Goal: Task Accomplishment & Management: Manage account settings

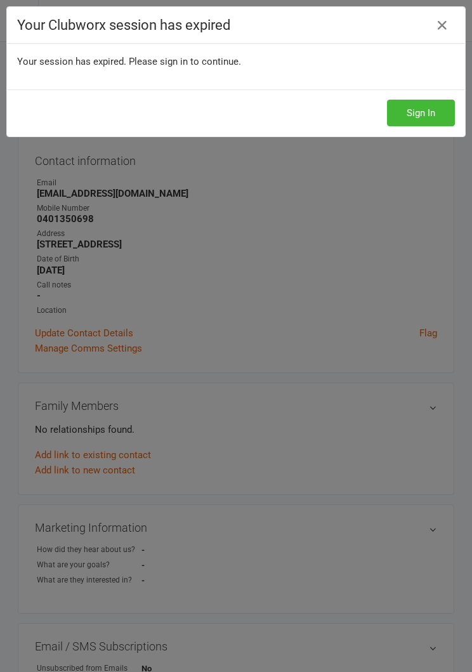
click at [420, 117] on button "Sign In" at bounding box center [421, 113] width 68 height 27
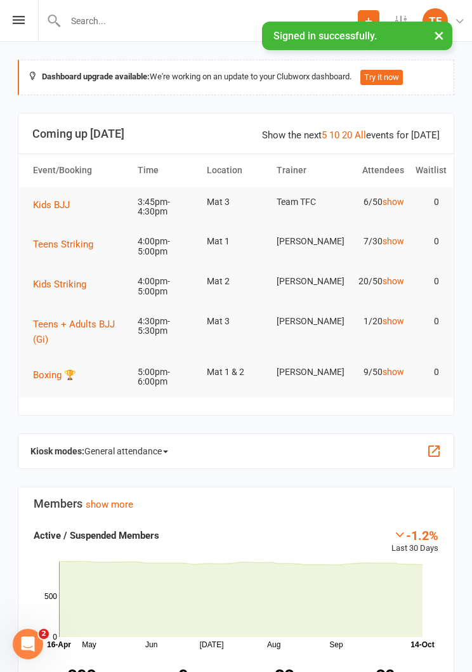
click at [22, 35] on div "Prospect Member Non-attending contact Class / event Appointment Grading event T…" at bounding box center [236, 21] width 472 height 42
click at [15, 18] on icon at bounding box center [19, 20] width 12 height 8
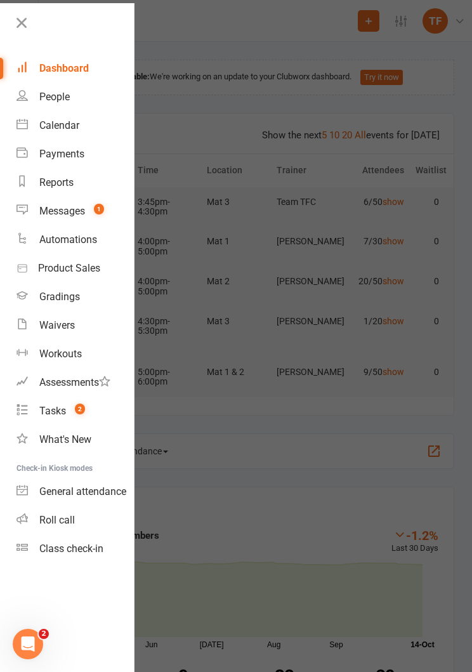
click at [34, 329] on link "Waivers" at bounding box center [75, 325] width 117 height 29
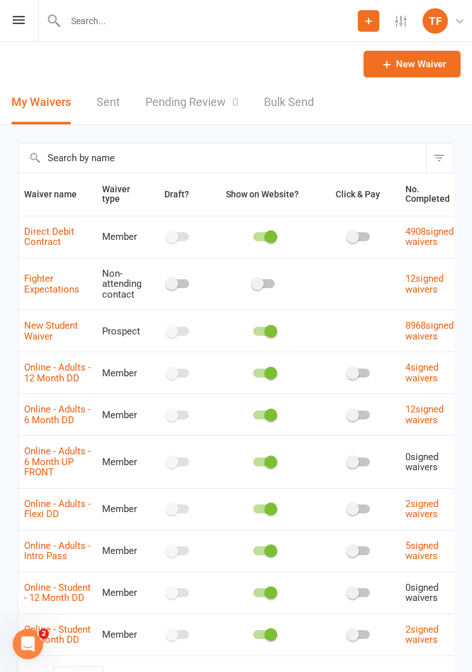
click at [167, 92] on link "Pending Review 0" at bounding box center [191, 103] width 93 height 44
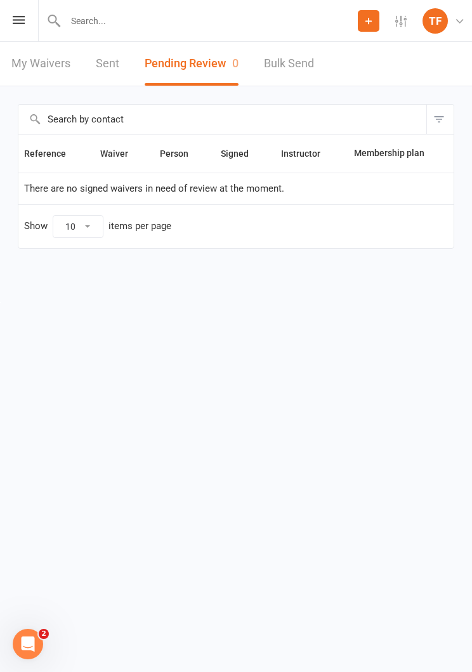
click at [14, 18] on icon at bounding box center [19, 20] width 12 height 8
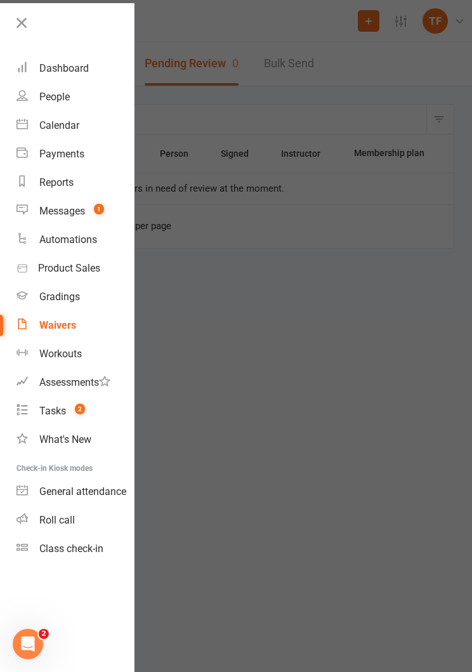
click at [41, 93] on div "People" at bounding box center [54, 97] width 30 height 12
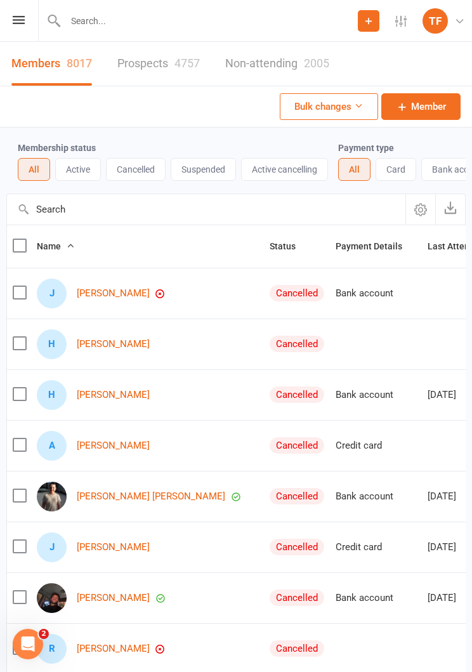
click at [98, 23] on input "text" at bounding box center [210, 21] width 296 height 18
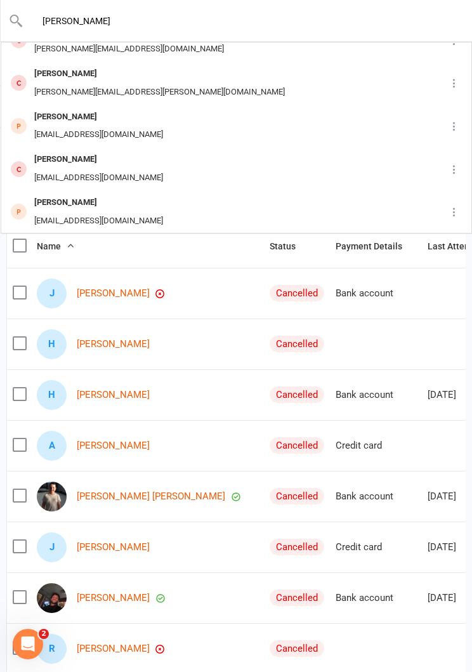
scroll to position [124, 0]
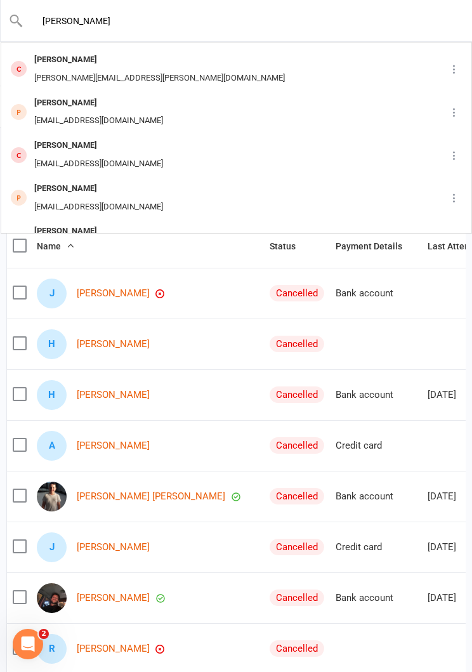
type input "Barry"
click at [31, 155] on div "Babiesandbears@gmail.com" at bounding box center [98, 164] width 136 height 18
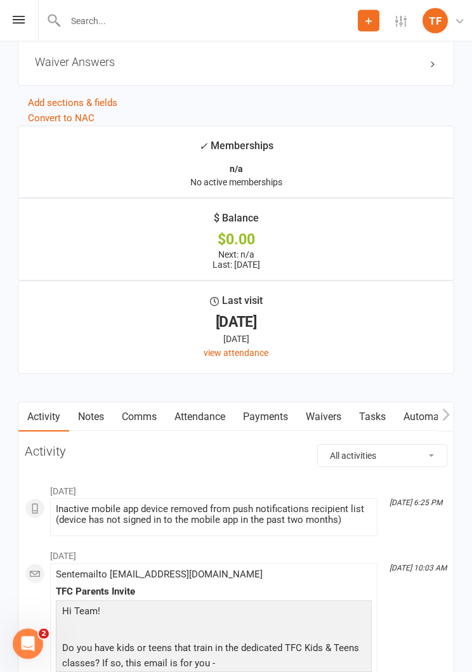
scroll to position [1581, 0]
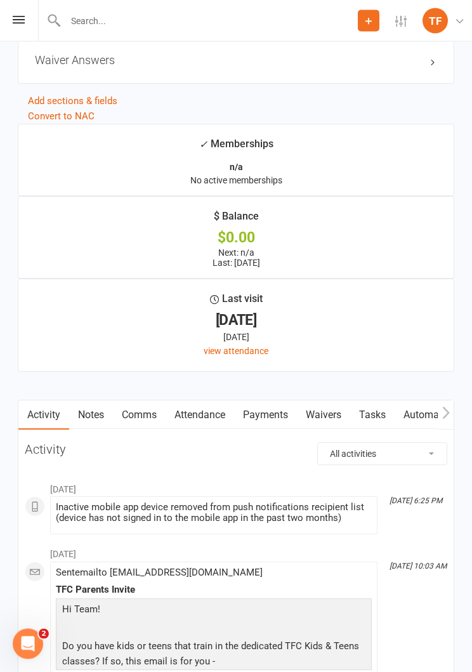
click at [332, 401] on link "Waivers" at bounding box center [323, 415] width 53 height 29
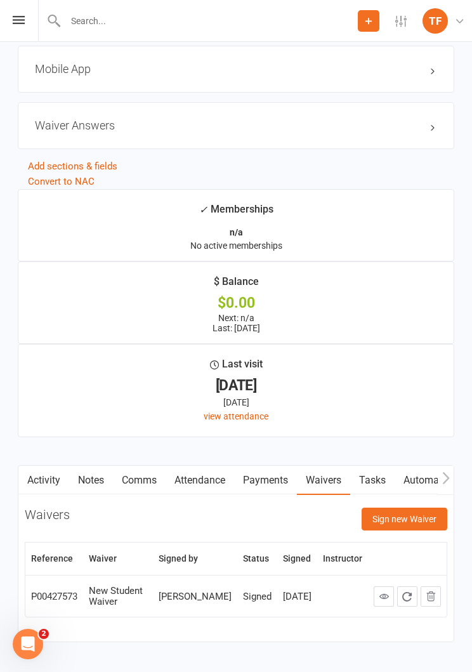
scroll to position [1531, 0]
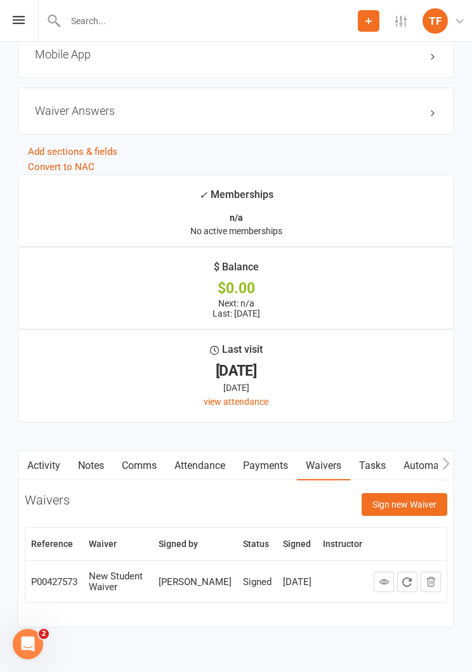
click at [409, 496] on button "Sign new Waiver" at bounding box center [405, 504] width 86 height 23
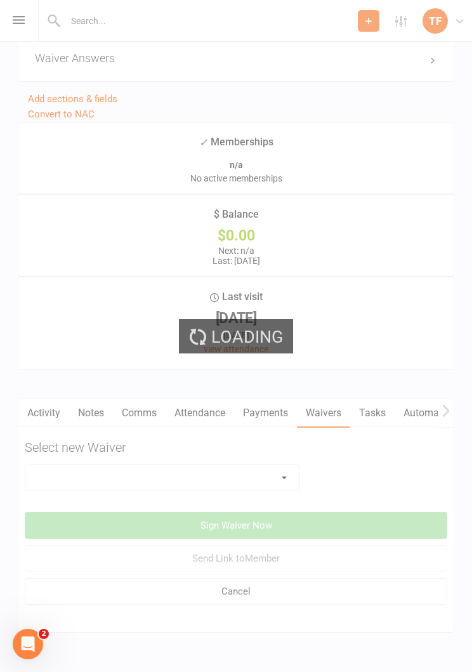
scroll to position [1589, 0]
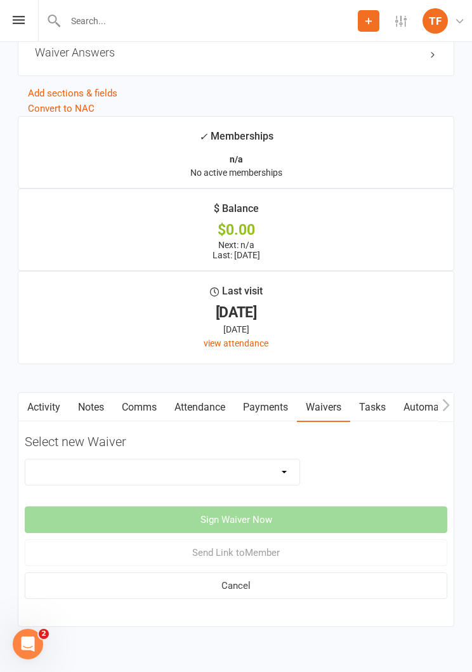
click at [62, 463] on select "Direct Debit Contract New Student Waiver Online - Adults - 12 Month DD Online -…" at bounding box center [162, 472] width 274 height 25
select select "2207"
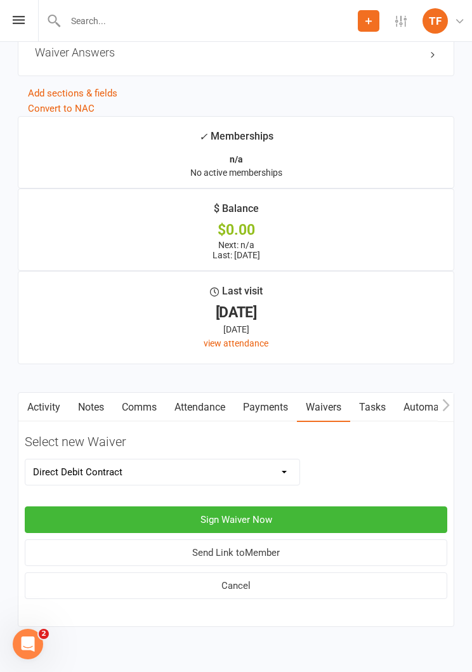
click at [58, 460] on select "Direct Debit Contract New Student Waiver Online - Adults - 12 Month DD Online -…" at bounding box center [162, 472] width 274 height 25
click at [65, 467] on select "Direct Debit Contract New Student Waiver Online - Adults - 12 Month DD Online -…" at bounding box center [162, 472] width 274 height 25
click at [95, 460] on select "Direct Debit Contract New Student Waiver Online - Adults - 12 Month DD Online -…" at bounding box center [162, 472] width 274 height 25
click at [67, 507] on button "Sign Waiver Now" at bounding box center [236, 520] width 423 height 27
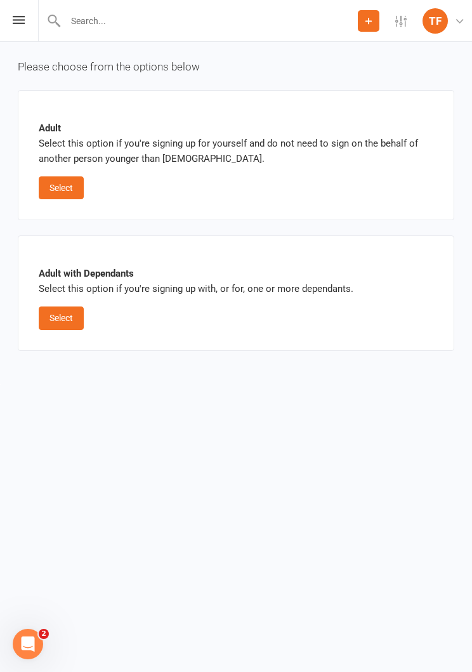
click at [57, 188] on button "Select" at bounding box center [61, 187] width 45 height 23
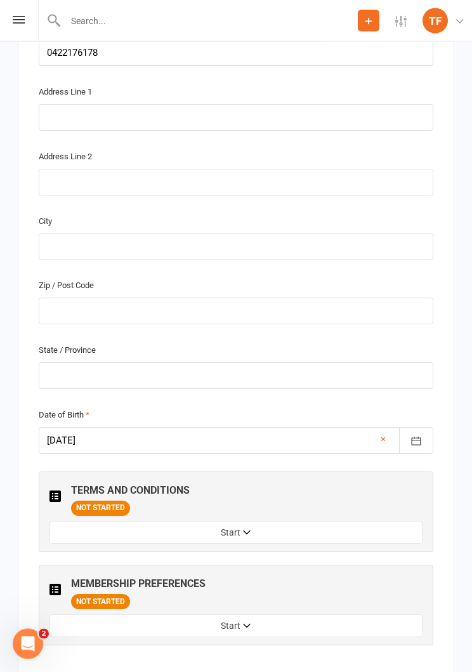
scroll to position [655, 0]
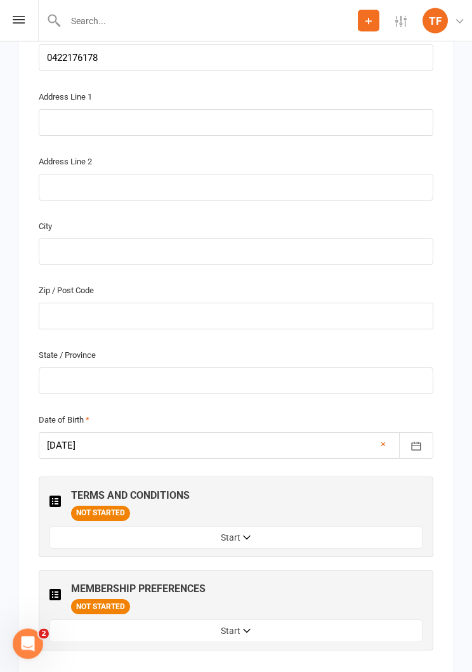
click at [15, 27] on div "Prospect Member Non-attending contact Class / event Appointment Grading event T…" at bounding box center [236, 21] width 472 height 42
click at [15, 16] on icon at bounding box center [19, 20] width 12 height 8
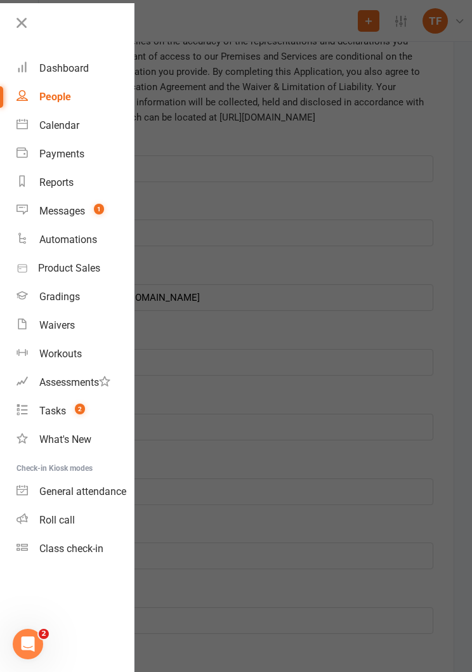
scroll to position [244, 0]
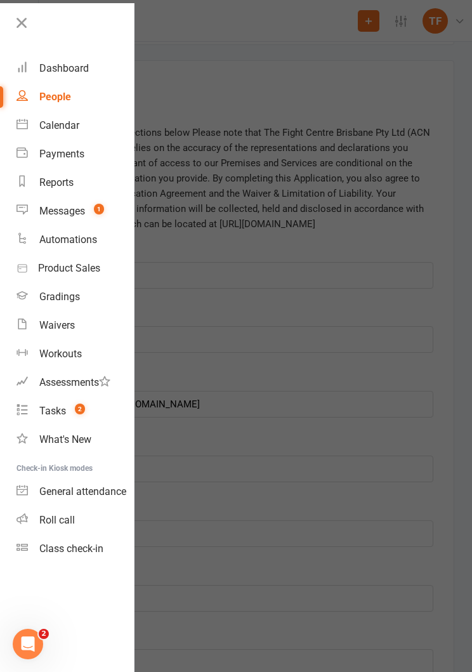
click at [460, 349] on div at bounding box center [236, 336] width 472 height 672
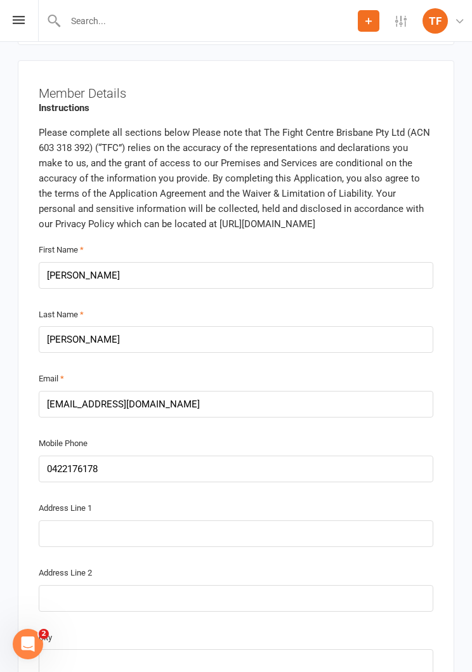
click at [6, 26] on div "Prospect Member Non-attending contact Class / event Appointment Grading event T…" at bounding box center [236, 21] width 472 height 42
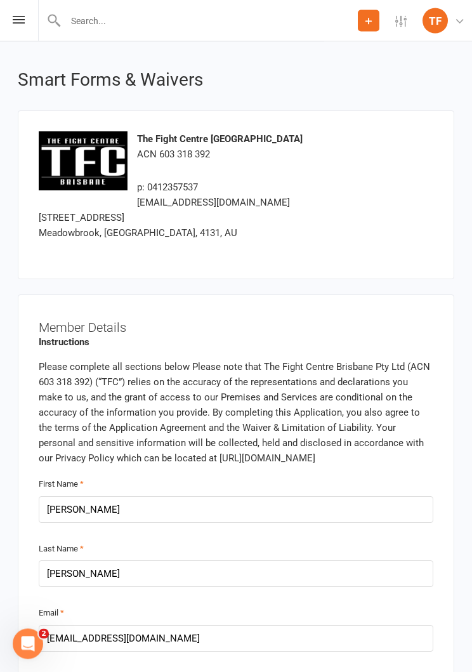
scroll to position [0, 0]
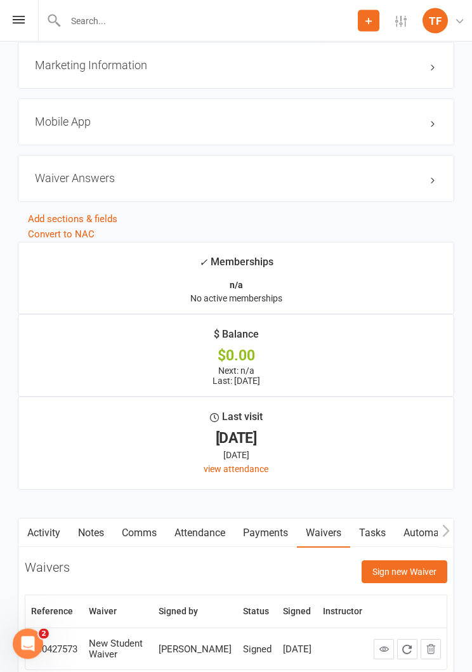
scroll to position [1531, 0]
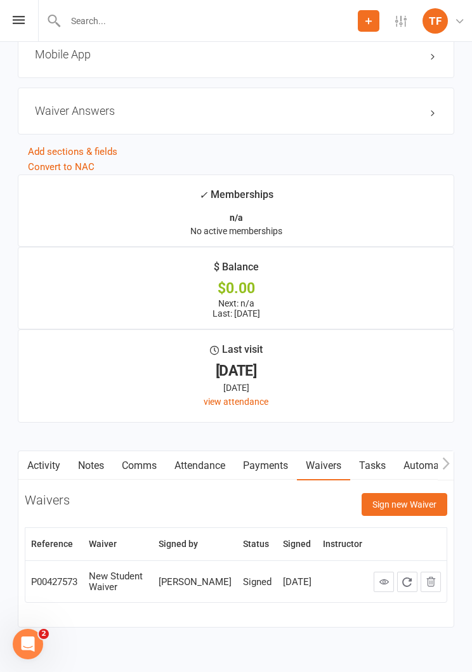
click at [409, 493] on button "Sign new Waiver" at bounding box center [405, 504] width 86 height 23
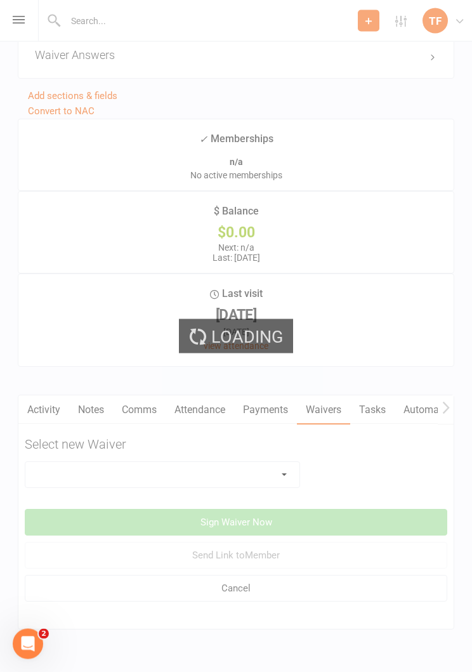
scroll to position [1589, 0]
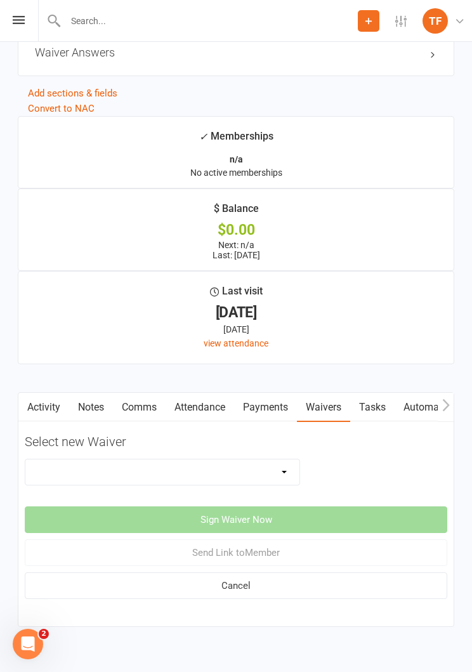
click at [98, 460] on select "Direct Debit Contract New Student Waiver Online - Adults - 12 Month DD Online -…" at bounding box center [162, 472] width 274 height 25
click at [276, 467] on select "Direct Debit Contract New Student Waiver Online - Adults - 12 Month DD Online -…" at bounding box center [162, 472] width 274 height 25
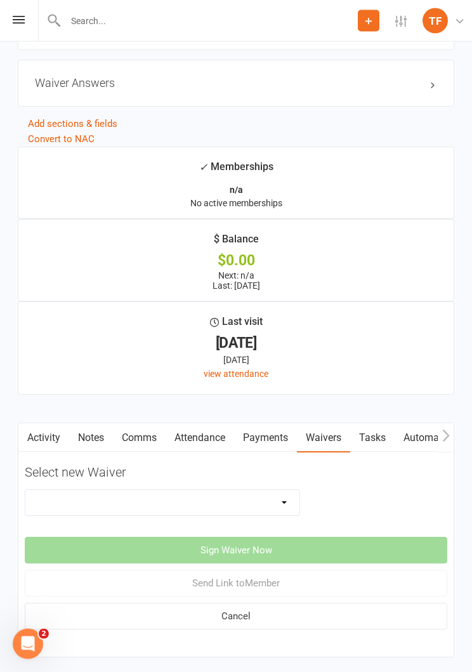
click at [267, 491] on select "Direct Debit Contract New Student Waiver Online - Adults - 12 Month DD Online -…" at bounding box center [162, 503] width 274 height 25
select select "2207"
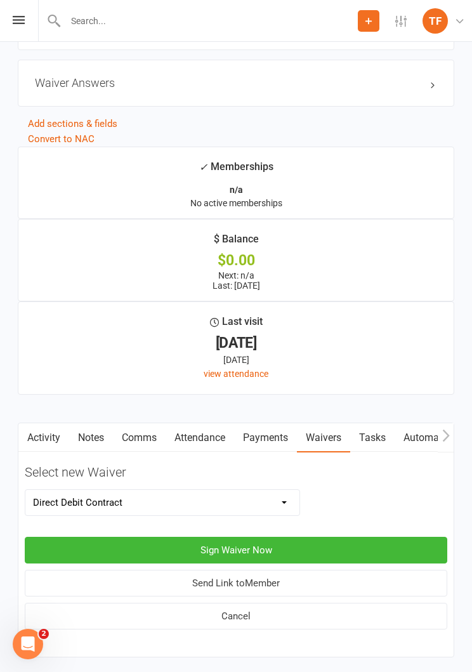
click at [340, 549] on button "Sign Waiver Now" at bounding box center [236, 550] width 423 height 27
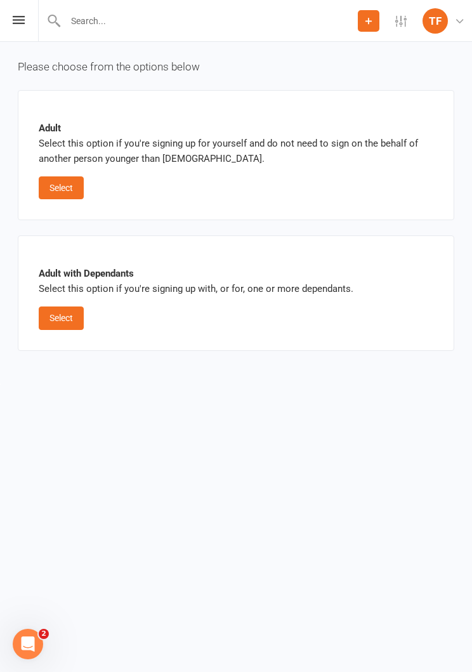
click at [73, 184] on button "Select" at bounding box center [61, 187] width 45 height 23
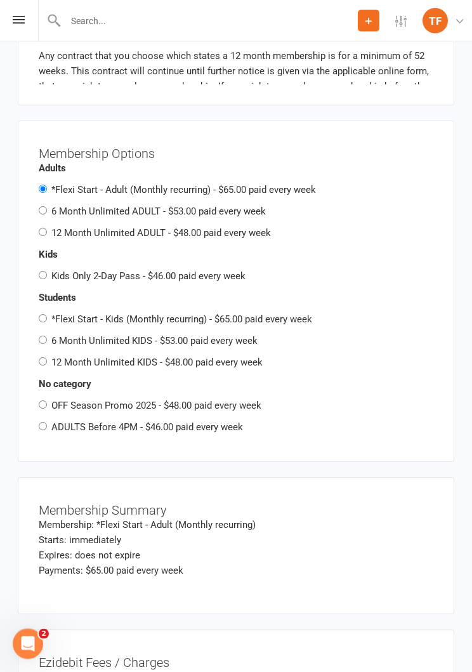
scroll to position [1837, 0]
click at [41, 422] on input "ADULTS Before 4PM - $46.00 paid every week" at bounding box center [43, 426] width 8 height 8
radio input "true"
radio input "false"
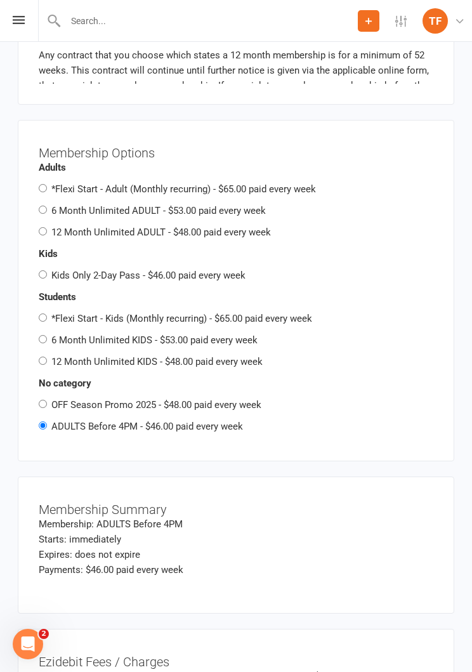
click at [45, 400] on input "OFF Season Promo 2025 - $48.00 paid every week" at bounding box center [43, 404] width 8 height 8
radio input "true"
click at [42, 422] on input "ADULTS Before 4PM - $46.00 paid every week" at bounding box center [43, 426] width 8 height 8
radio input "true"
click at [44, 400] on input "OFF Season Promo 2025 - $48.00 paid every week" at bounding box center [43, 404] width 8 height 8
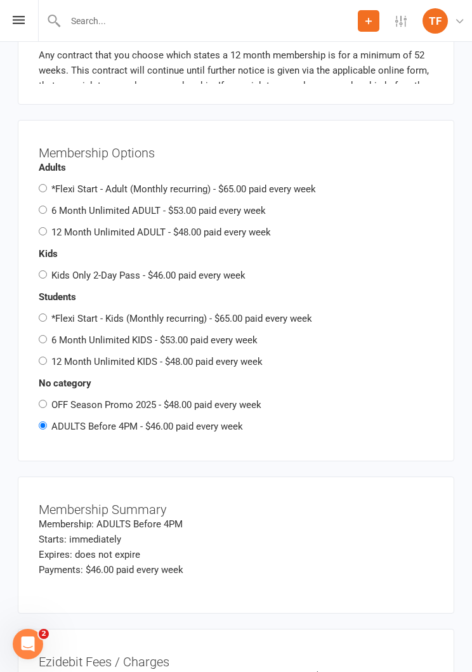
radio input "true"
click at [46, 429] on div "Membership Options Adults *Flexi Start - Adult (Monthly recurring) - $65.00 pai…" at bounding box center [236, 291] width 395 height 300
click at [47, 422] on input "ADULTS Before 4PM - $46.00 paid every week" at bounding box center [43, 426] width 8 height 8
radio input "true"
click at [46, 400] on input "OFF Season Promo 2025 - $48.00 paid every week" at bounding box center [43, 404] width 8 height 8
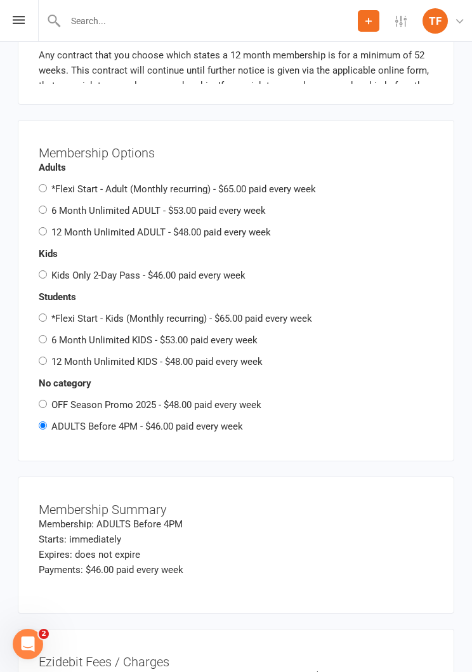
radio input "true"
click at [43, 422] on input "ADULTS Before 4PM - $46.00 paid every week" at bounding box center [43, 426] width 8 height 8
radio input "true"
click at [46, 397] on div "OFF Season Promo 2025 - $48.00 paid every week" at bounding box center [236, 404] width 395 height 15
click at [44, 422] on input "ADULTS Before 4PM - $46.00 paid every week" at bounding box center [43, 426] width 8 height 8
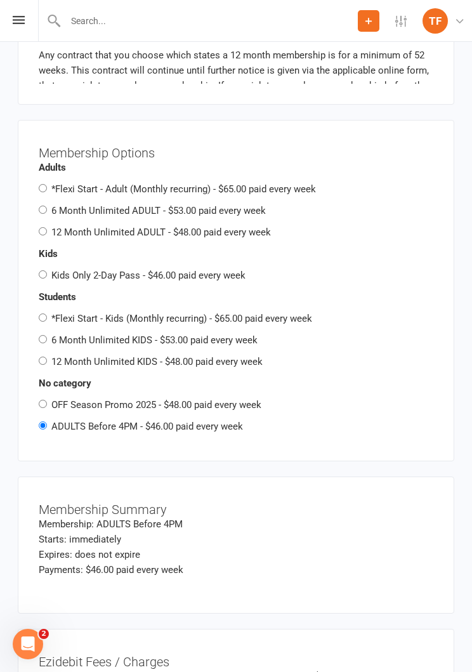
click at [45, 400] on input "OFF Season Promo 2025 - $48.00 paid every week" at bounding box center [43, 404] width 8 height 8
radio input "true"
click at [46, 400] on input "OFF Season Promo 2025 - $48.00 paid every week" at bounding box center [43, 404] width 8 height 8
click at [43, 422] on input "ADULTS Before 4PM - $46.00 paid every week" at bounding box center [43, 426] width 8 height 8
radio input "true"
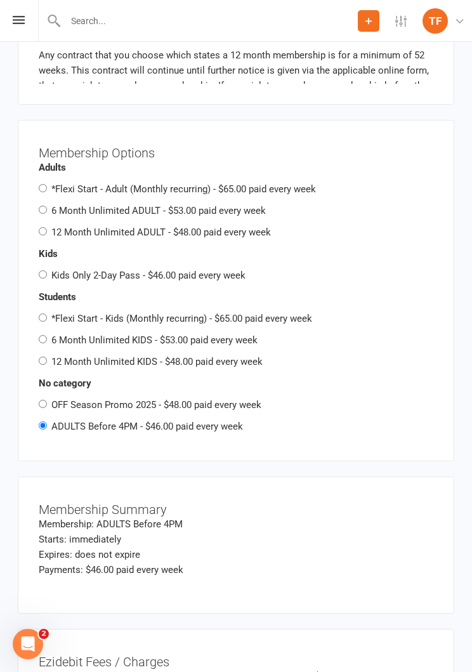
click at [46, 400] on input "OFF Season Promo 2025 - $48.00 paid every week" at bounding box center [43, 404] width 8 height 8
radio input "true"
click at [40, 400] on input "OFF Season Promo 2025 - $48.00 paid every week" at bounding box center [43, 404] width 8 height 8
click at [46, 385] on div "No category OFF Season Promo 2025 - $48.00 paid every week ADULTS Before 4PM - …" at bounding box center [236, 405] width 395 height 58
click at [41, 422] on input "ADULTS Before 4PM - $46.00 paid every week" at bounding box center [43, 426] width 8 height 8
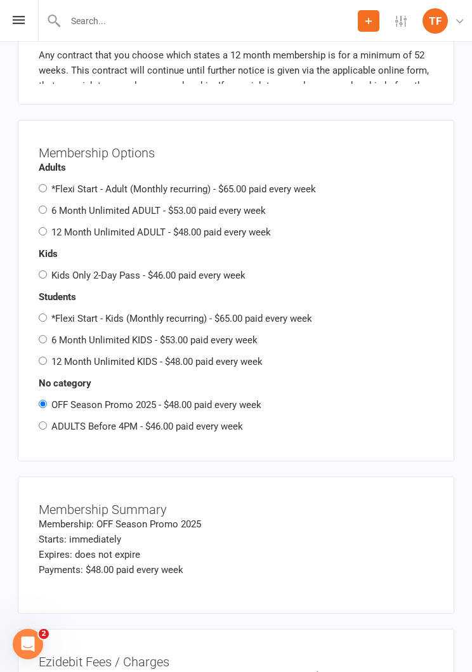
radio input "true"
click at [47, 400] on input "OFF Season Promo 2025 - $48.00 paid every week" at bounding box center [43, 404] width 8 height 8
radio input "true"
click at [47, 422] on input "ADULTS Before 4PM - $46.00 paid every week" at bounding box center [43, 426] width 8 height 8
radio input "true"
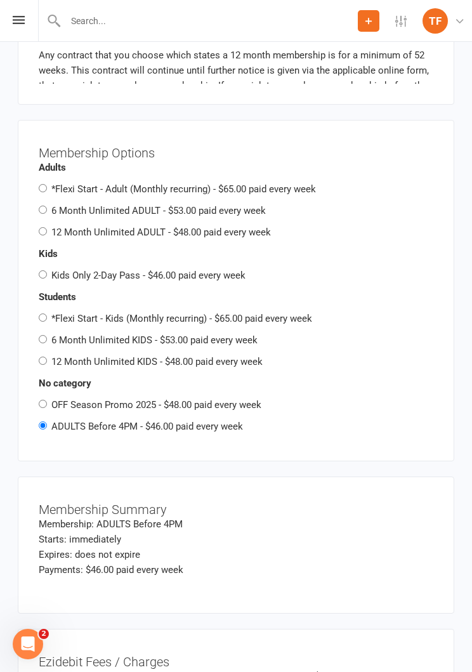
click at [47, 400] on input "OFF Season Promo 2025 - $48.00 paid every week" at bounding box center [43, 404] width 8 height 8
radio input "true"
radio input "false"
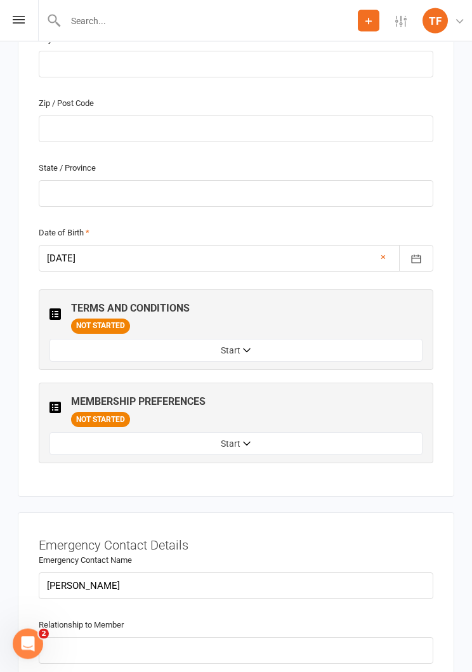
click at [380, 433] on button "Start" at bounding box center [236, 444] width 373 height 23
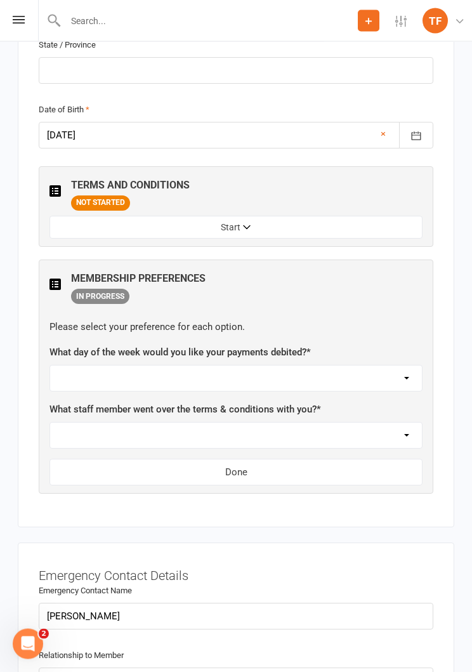
scroll to position [966, 0]
click at [68, 222] on button "Start" at bounding box center [236, 227] width 373 height 23
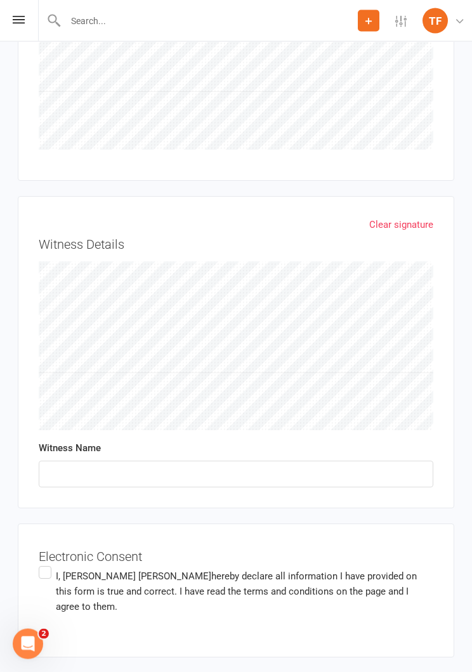
scroll to position [4156, 0]
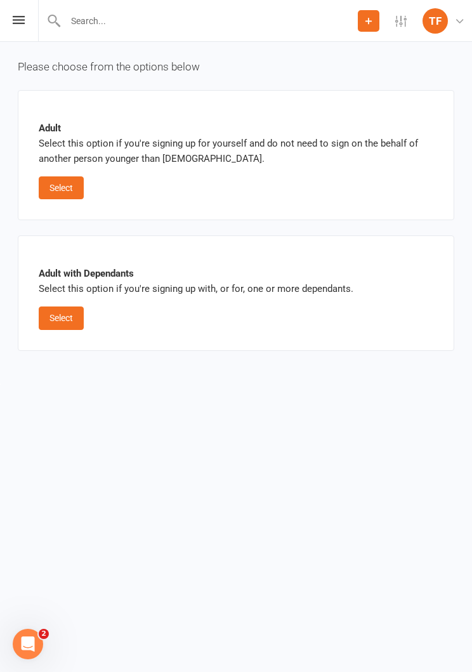
click at [9, 14] on div "Prospect Member Non-attending contact Class / event Appointment Grading event T…" at bounding box center [236, 21] width 472 height 42
click at [21, 21] on icon at bounding box center [19, 20] width 12 height 8
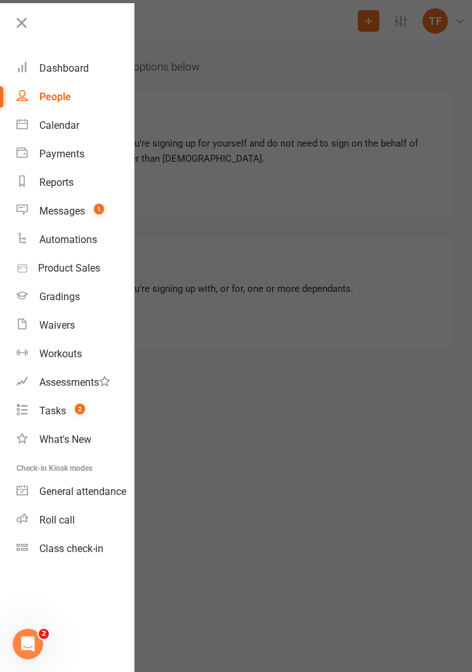
click at [36, 94] on link "People" at bounding box center [75, 97] width 117 height 29
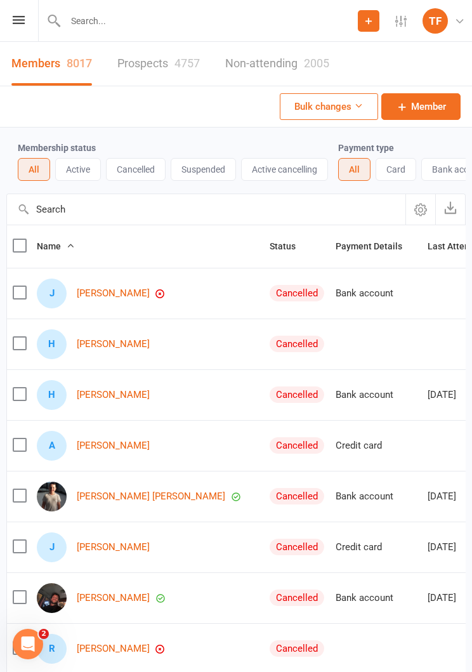
click at [67, 166] on button "Active" at bounding box center [78, 169] width 46 height 23
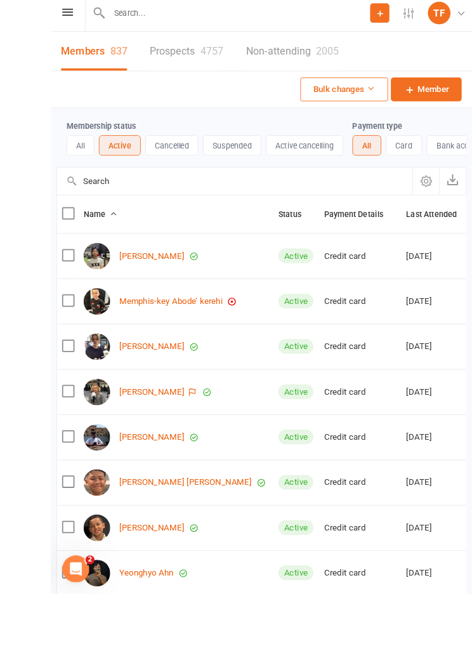
scroll to position [202, 0]
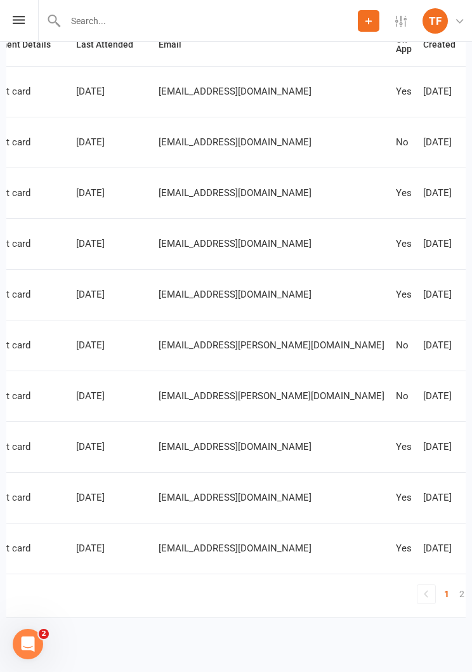
click at [455, 601] on link "2" at bounding box center [462, 594] width 15 height 18
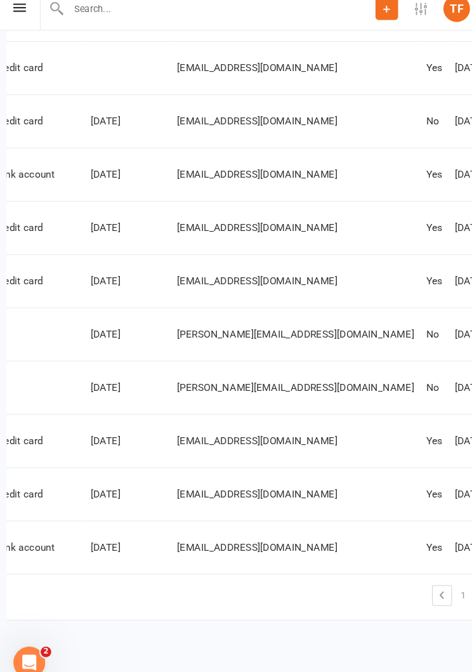
scroll to position [0, 269]
click at [465, 571] on link "3" at bounding box center [472, 580] width 15 height 18
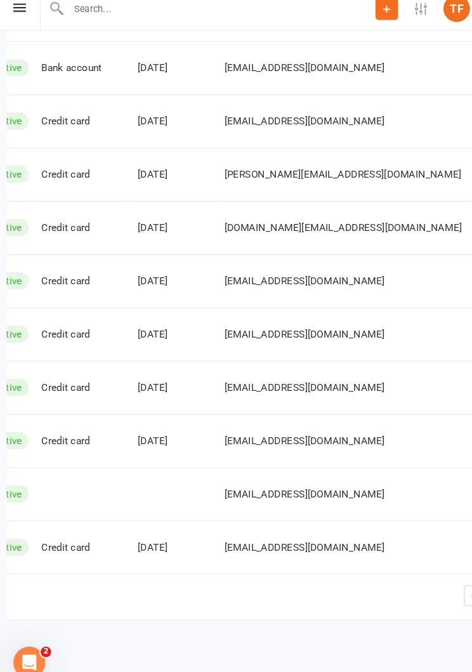
scroll to position [0, 255]
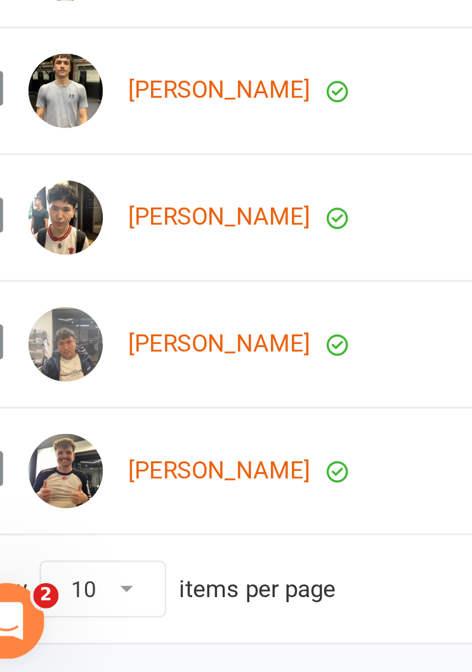
scroll to position [166, 0]
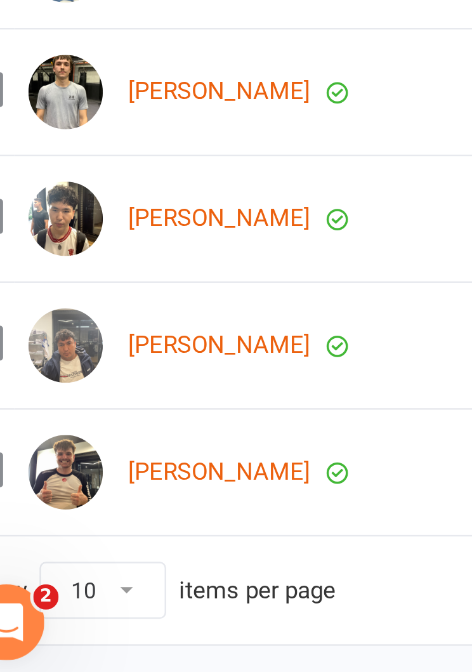
click at [77, 579] on link "[PERSON_NAME]" at bounding box center [113, 584] width 73 height 11
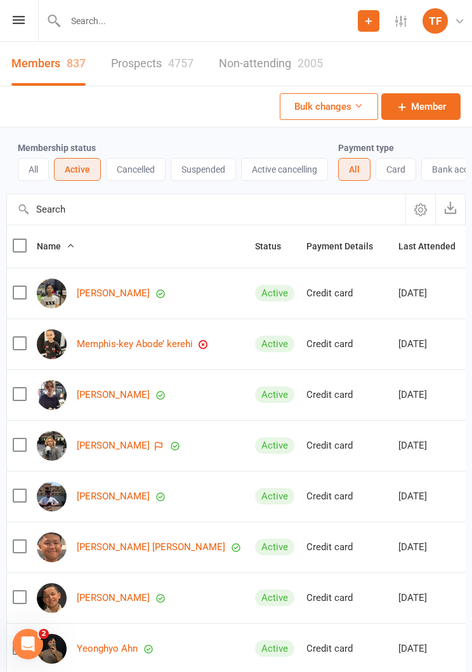
click at [29, 32] on div "Prospect Member Non-attending contact Class / event Appointment Grading event T…" at bounding box center [236, 21] width 472 height 42
click at [22, 17] on icon at bounding box center [19, 20] width 12 height 8
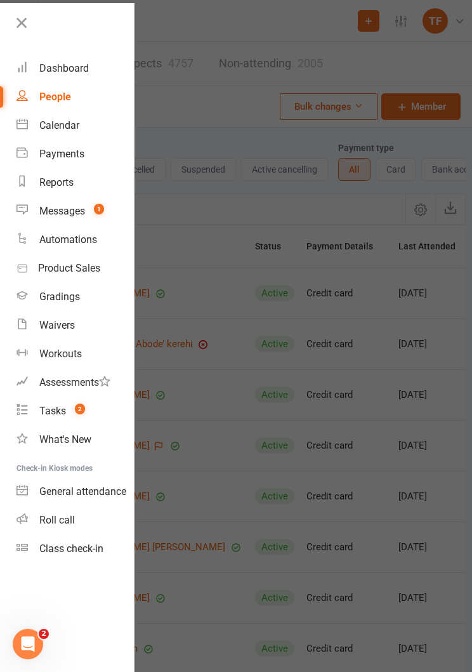
click at [38, 95] on link "People" at bounding box center [75, 97] width 117 height 29
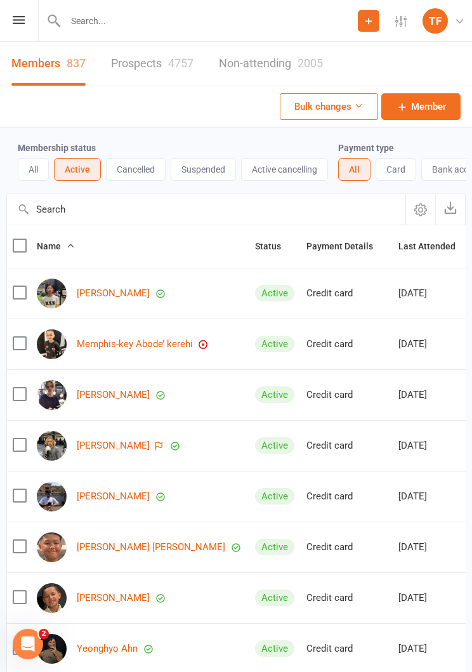
click at [96, 283] on div "[PERSON_NAME]" at bounding box center [140, 294] width 207 height 30
click at [109, 291] on link "[PERSON_NAME]" at bounding box center [113, 293] width 73 height 11
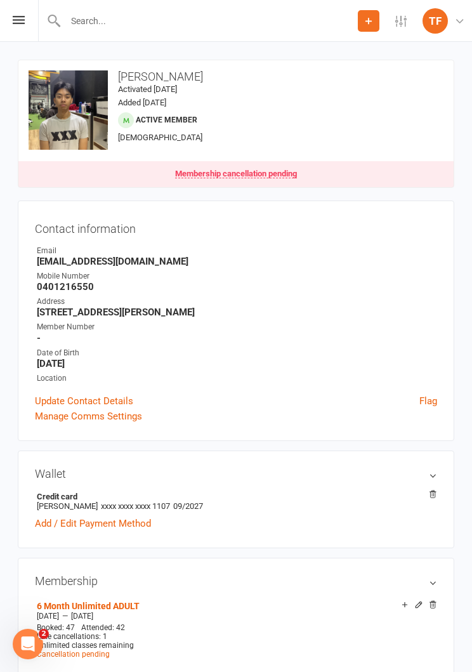
click at [23, 17] on icon at bounding box center [19, 20] width 12 height 8
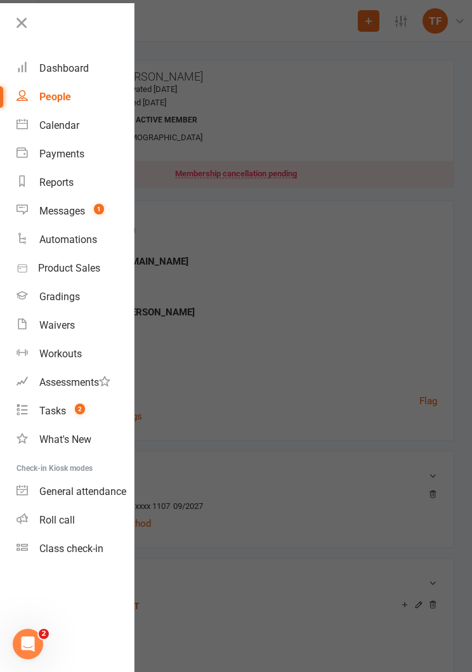
click at [48, 95] on div "People" at bounding box center [55, 97] width 32 height 12
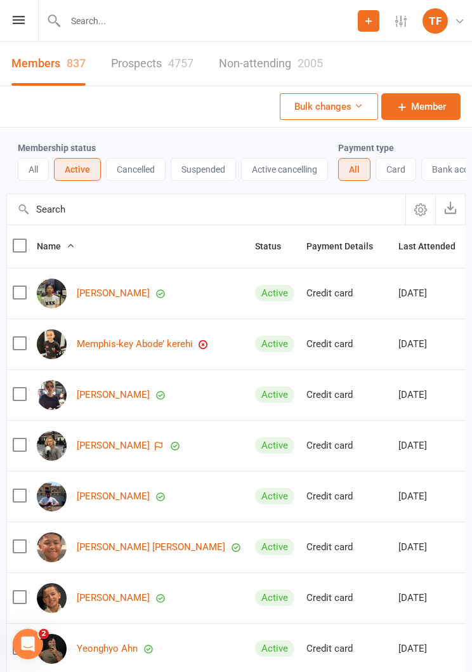
click at [14, 18] on icon at bounding box center [19, 20] width 12 height 8
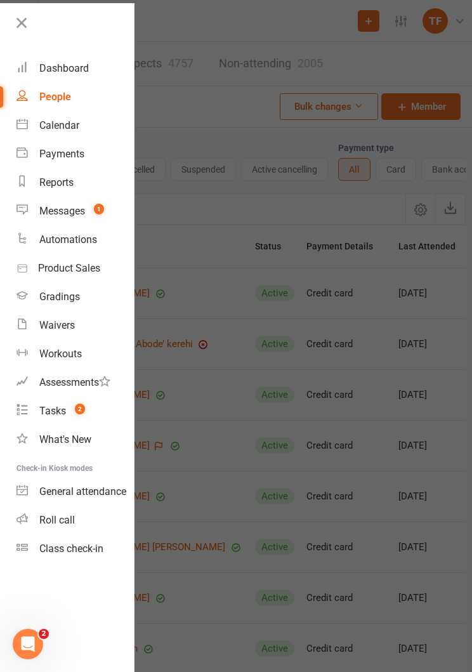
click at [53, 69] on div "Dashboard" at bounding box center [64, 68] width 50 height 12
